Goal: Task Accomplishment & Management: Use online tool/utility

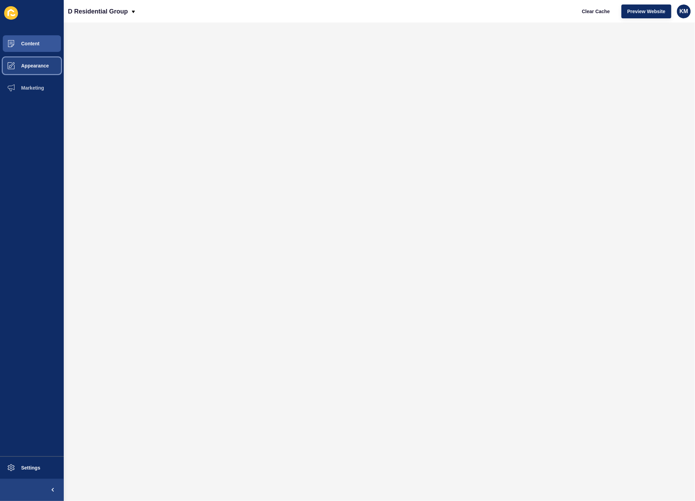
click at [37, 67] on span "Appearance" at bounding box center [24, 66] width 50 height 6
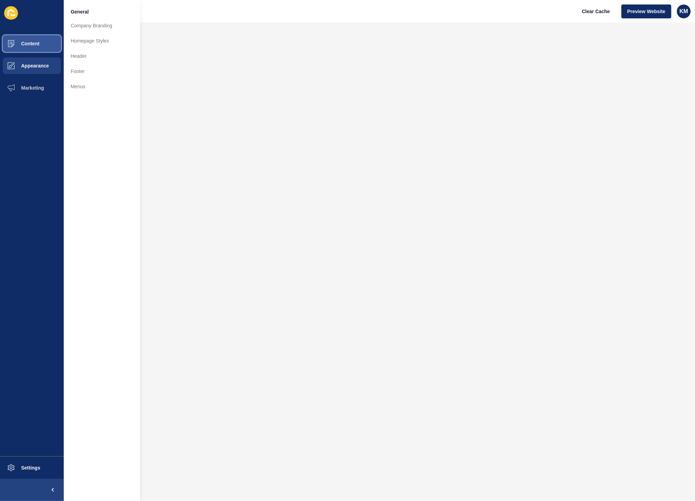
click at [39, 40] on button "Content" at bounding box center [32, 44] width 64 height 22
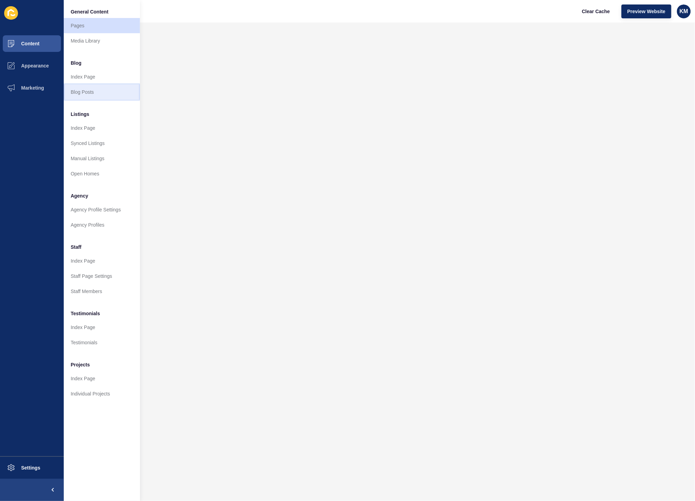
click at [105, 95] on link "Blog Posts" at bounding box center [102, 91] width 76 height 15
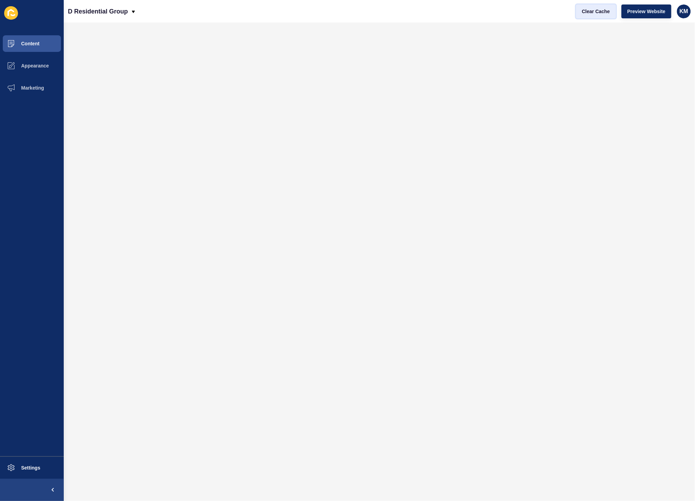
click at [585, 8] on span "Clear Cache" at bounding box center [596, 11] width 28 height 7
click at [591, 11] on span "Clear Cache" at bounding box center [596, 11] width 28 height 7
click at [597, 12] on span "Clear Cache" at bounding box center [596, 11] width 28 height 7
click at [592, 11] on span "Clear Cache" at bounding box center [596, 11] width 28 height 7
